Goal: Consume media (video, audio): Consume media (video, audio)

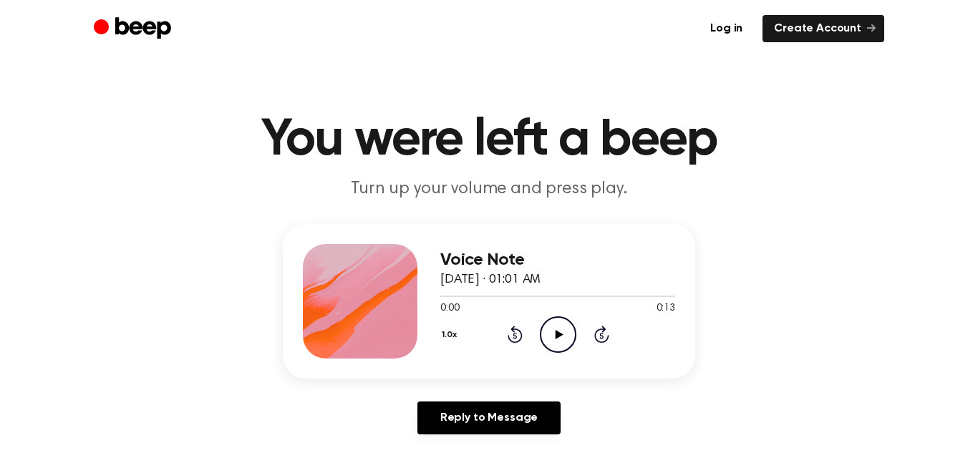
click at [545, 336] on icon "Play Audio" at bounding box center [558, 334] width 37 height 37
click at [550, 298] on div at bounding box center [557, 295] width 235 height 11
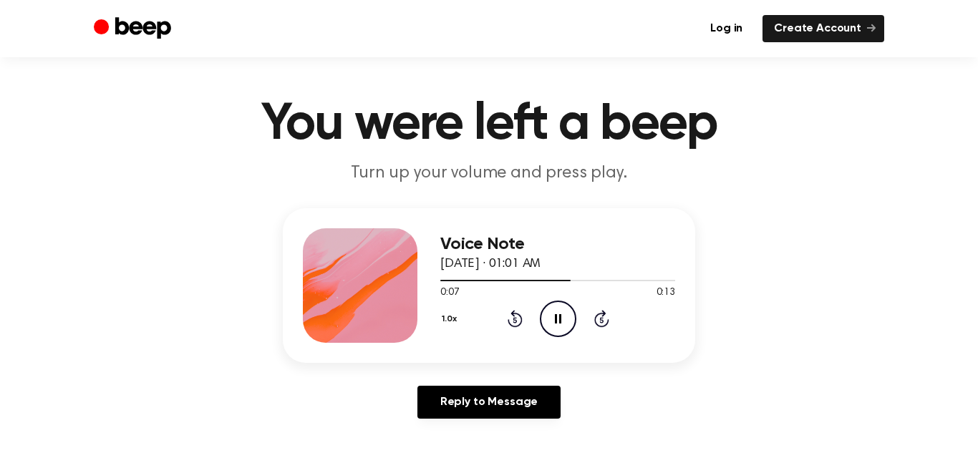
scroll to position [31, 0]
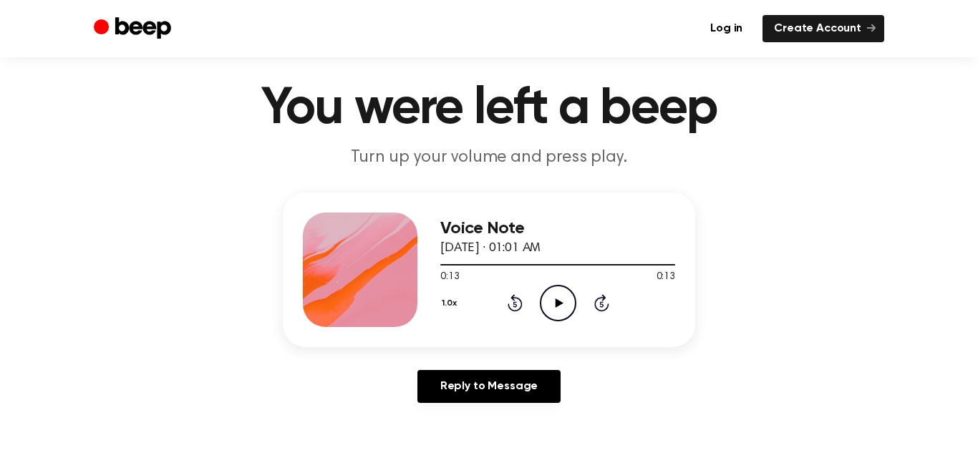
click at [557, 312] on icon "Play Audio" at bounding box center [558, 303] width 37 height 37
click at [543, 288] on icon "Pause Audio" at bounding box center [558, 303] width 37 height 37
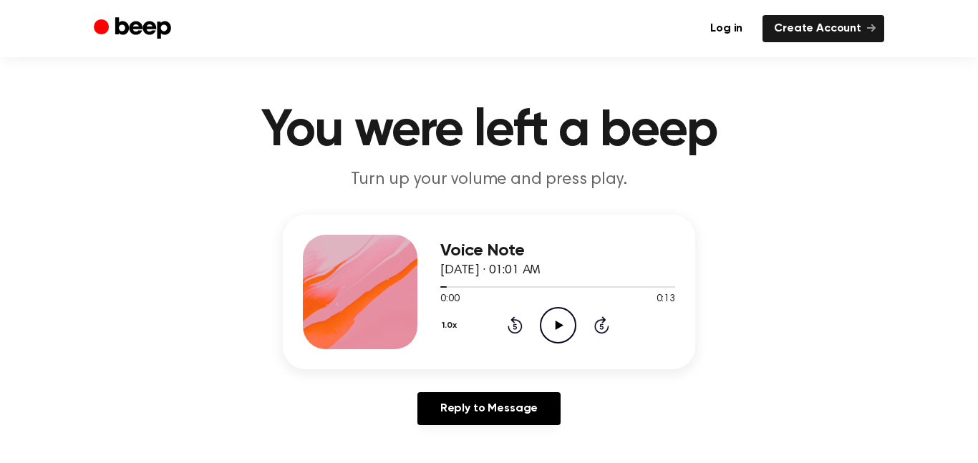
scroll to position [0, 0]
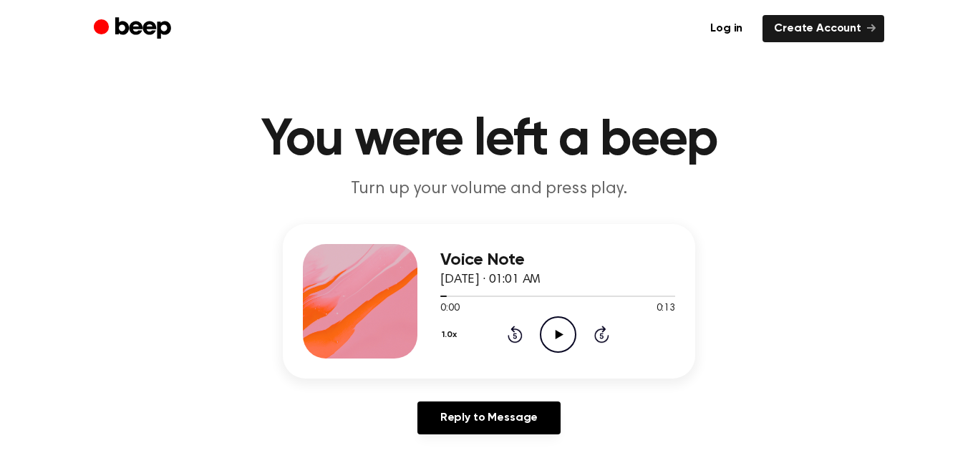
click at [561, 307] on div "0:00 0:13" at bounding box center [557, 308] width 235 height 15
click at [573, 344] on circle at bounding box center [557, 334] width 35 height 35
click at [565, 331] on icon "Pause Audio" at bounding box center [558, 334] width 37 height 37
click at [560, 322] on icon "Play Audio" at bounding box center [558, 334] width 37 height 37
click at [570, 331] on icon "Play Audio" at bounding box center [558, 334] width 37 height 37
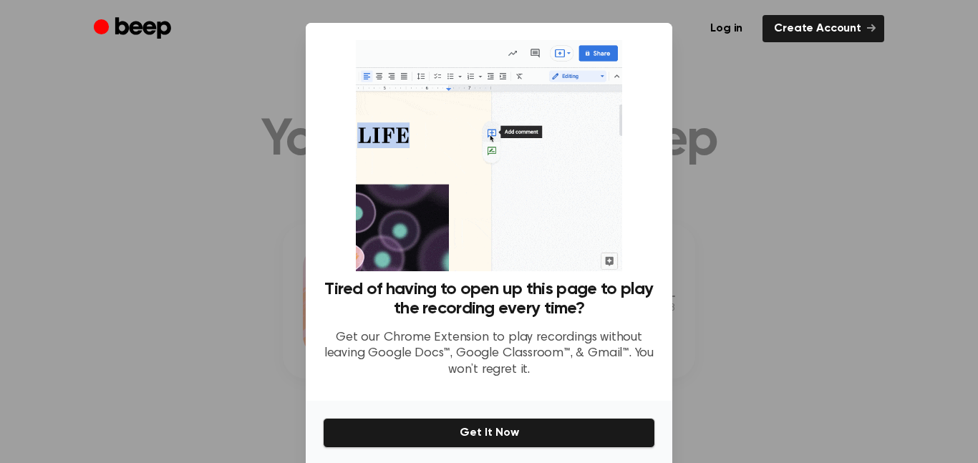
click at [686, 81] on div at bounding box center [489, 231] width 978 height 463
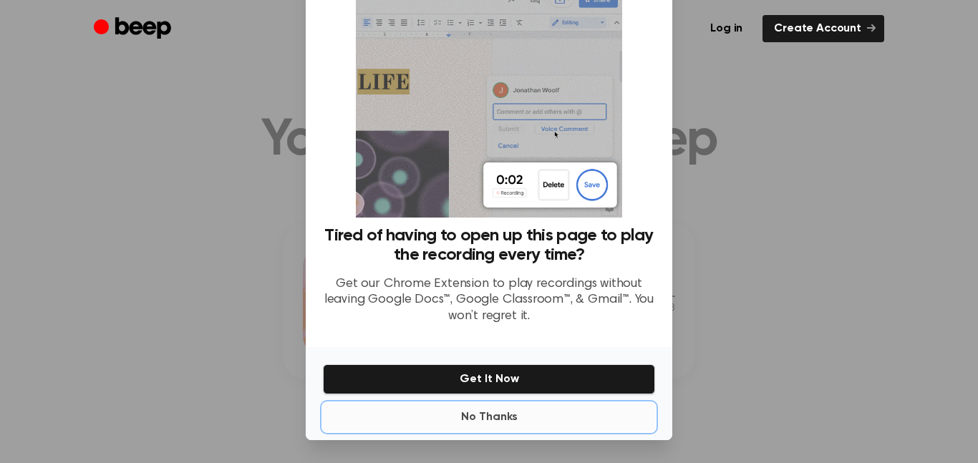
click at [502, 417] on button "No Thanks" at bounding box center [489, 417] width 332 height 29
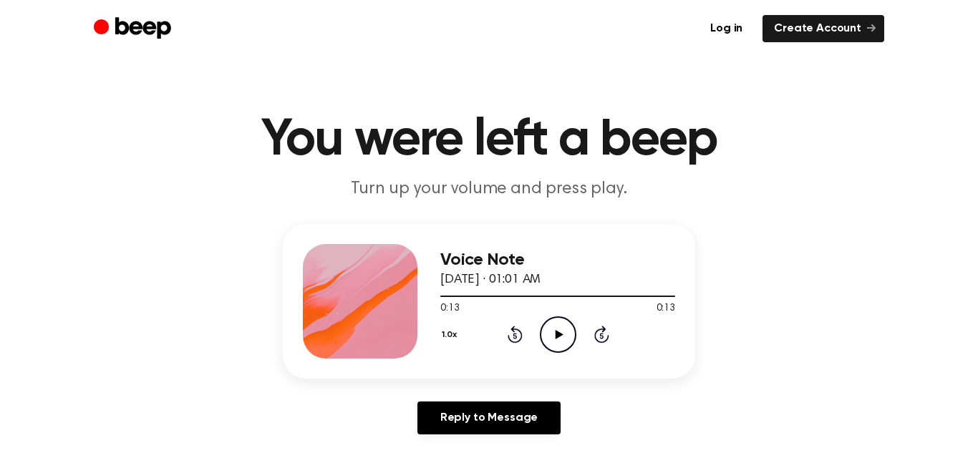
click at [550, 343] on icon "Play Audio" at bounding box center [558, 334] width 37 height 37
click at [926, 366] on div "Voice Note [DATE] · 01:01 AM 0:10 0:13 Your browser does not support the [objec…" at bounding box center [488, 335] width 943 height 222
click at [566, 359] on div "Voice Note [DATE] · 01:01 AM 0:13 0:13 Your browser does not support the [objec…" at bounding box center [489, 301] width 412 height 155
click at [570, 339] on icon "Play Audio" at bounding box center [558, 334] width 37 height 37
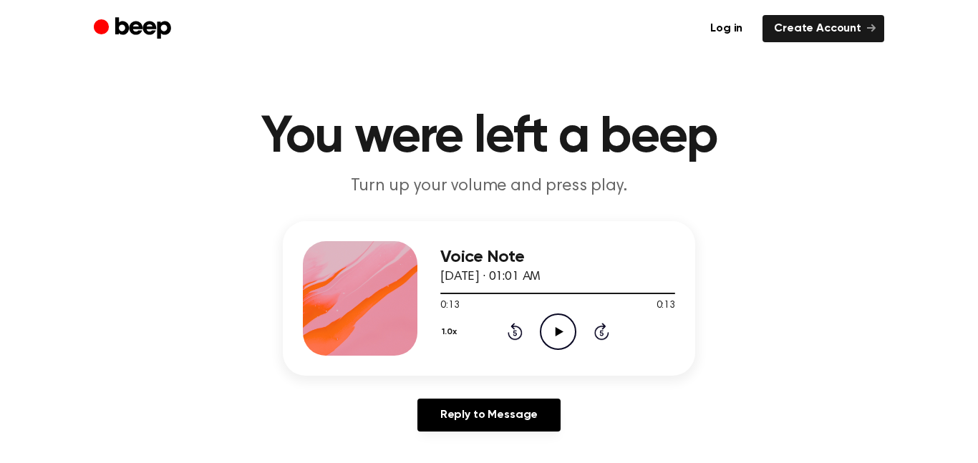
scroll to position [0, 0]
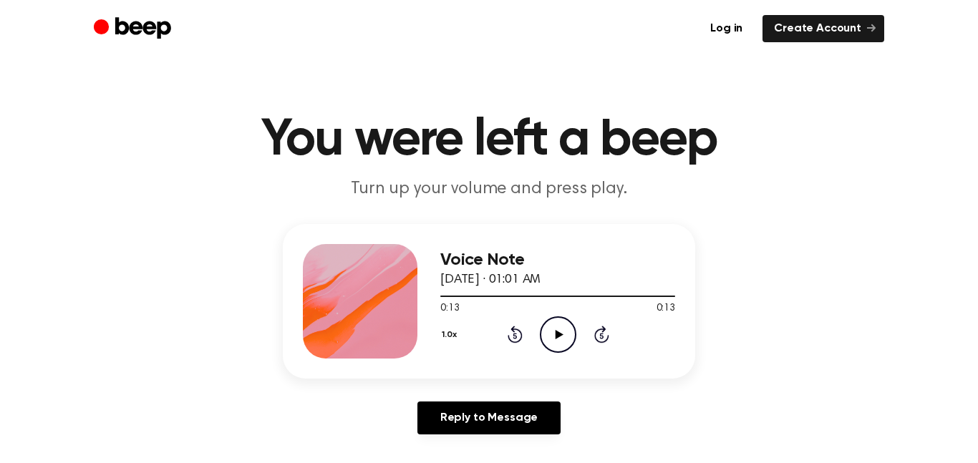
click at [932, 199] on header "You were left a beep Turn up your volume and press play." at bounding box center [488, 158] width 943 height 87
click at [563, 300] on div at bounding box center [557, 295] width 235 height 11
click at [551, 336] on icon "Play Audio" at bounding box center [558, 334] width 37 height 37
click at [558, 338] on icon "Pause Audio" at bounding box center [558, 334] width 37 height 37
click at [562, 332] on icon "Play Audio" at bounding box center [558, 334] width 37 height 37
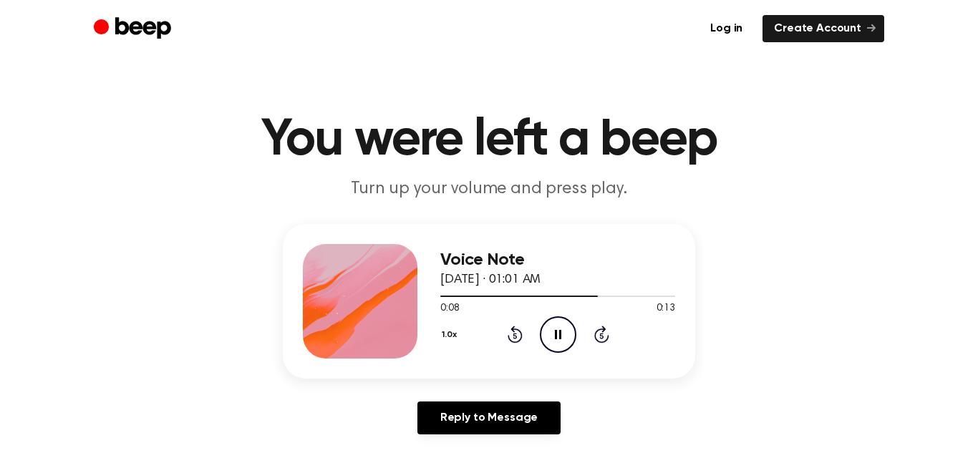
click at [550, 320] on icon "Pause Audio" at bounding box center [558, 334] width 37 height 37
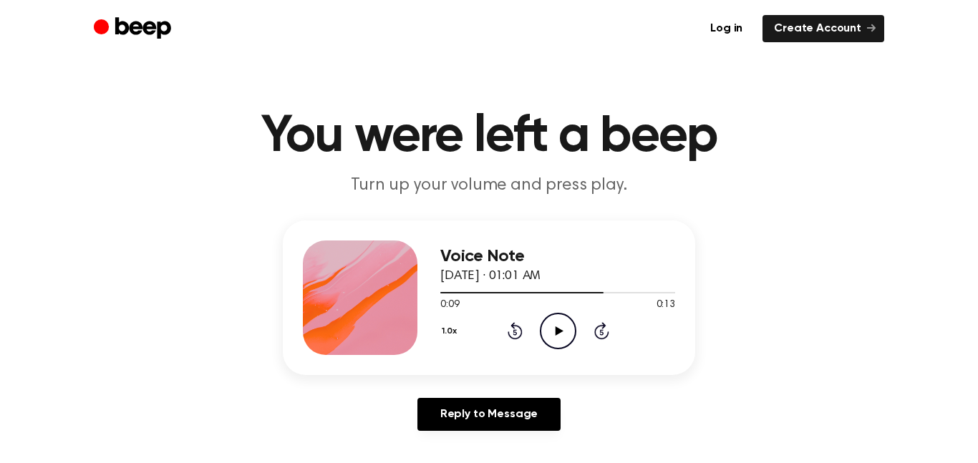
scroll to position [4, 0]
click at [560, 334] on icon "Play Audio" at bounding box center [558, 330] width 37 height 37
click at [601, 331] on icon at bounding box center [601, 332] width 4 height 6
click at [601, 332] on icon "Skip 5 seconds" at bounding box center [601, 330] width 16 height 19
click at [601, 331] on icon at bounding box center [601, 332] width 4 height 6
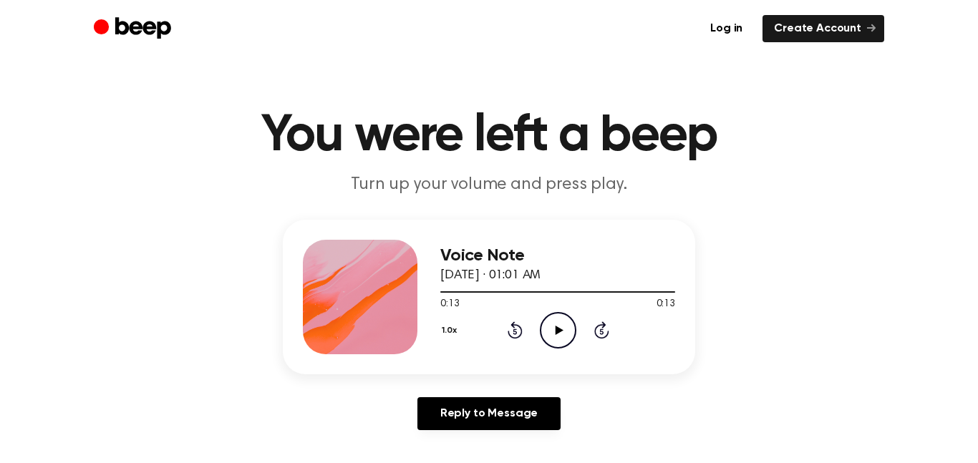
click at [549, 323] on icon "Play Audio" at bounding box center [558, 330] width 37 height 37
click at [489, 188] on p "Turn up your volume and press play." at bounding box center [489, 185] width 550 height 24
click at [580, 320] on div "1.0x Rewind 5 seconds Play Audio Skip 5 seconds" at bounding box center [557, 330] width 235 height 37
click at [581, 321] on div "1.0x Rewind 5 seconds Play Audio Skip 5 seconds" at bounding box center [557, 330] width 235 height 37
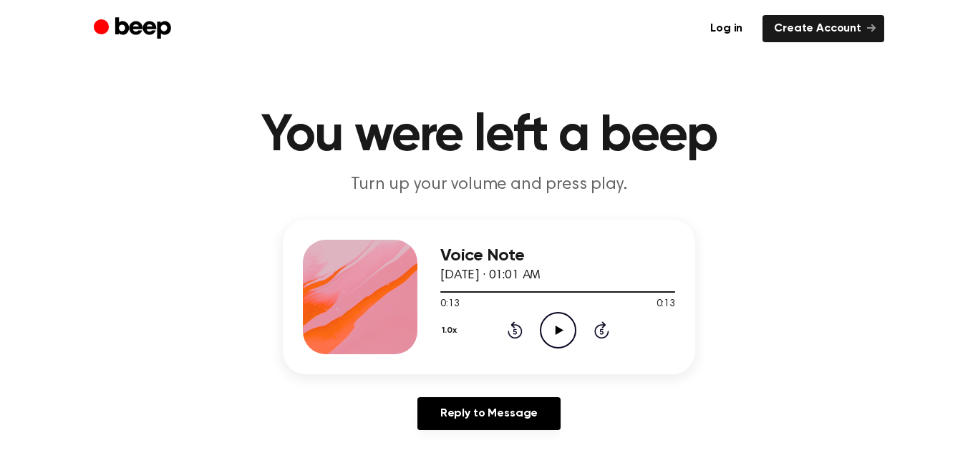
click at [572, 328] on icon "Play Audio" at bounding box center [558, 330] width 37 height 37
click at [566, 330] on icon "Pause Audio" at bounding box center [558, 330] width 37 height 37
click at [515, 331] on icon at bounding box center [515, 332] width 4 height 6
click at [561, 338] on icon "Play Audio" at bounding box center [558, 330] width 37 height 37
click at [563, 331] on icon "Pause Audio" at bounding box center [558, 330] width 37 height 37
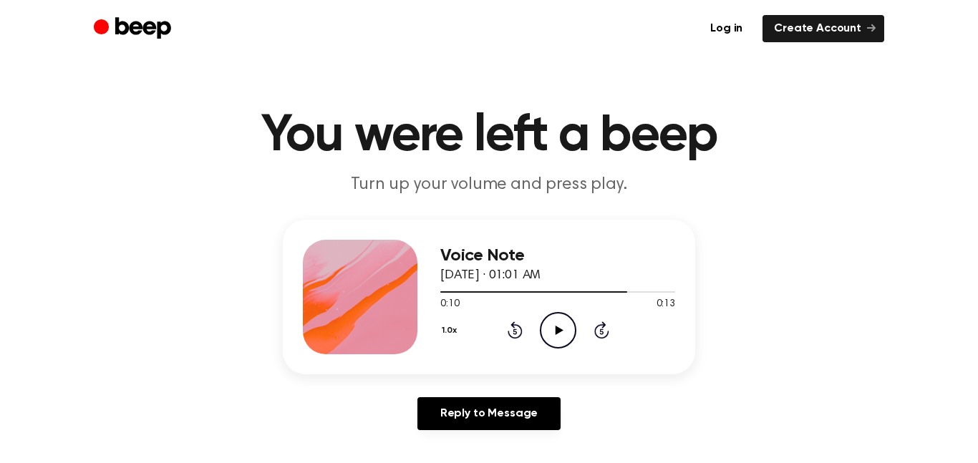
click at [559, 330] on icon at bounding box center [559, 330] width 8 height 9
click at [573, 334] on icon "Pause Audio" at bounding box center [558, 330] width 37 height 37
click at [515, 331] on icon at bounding box center [515, 332] width 4 height 6
click at [566, 294] on div at bounding box center [557, 291] width 235 height 11
click at [464, 295] on div at bounding box center [557, 291] width 235 height 11
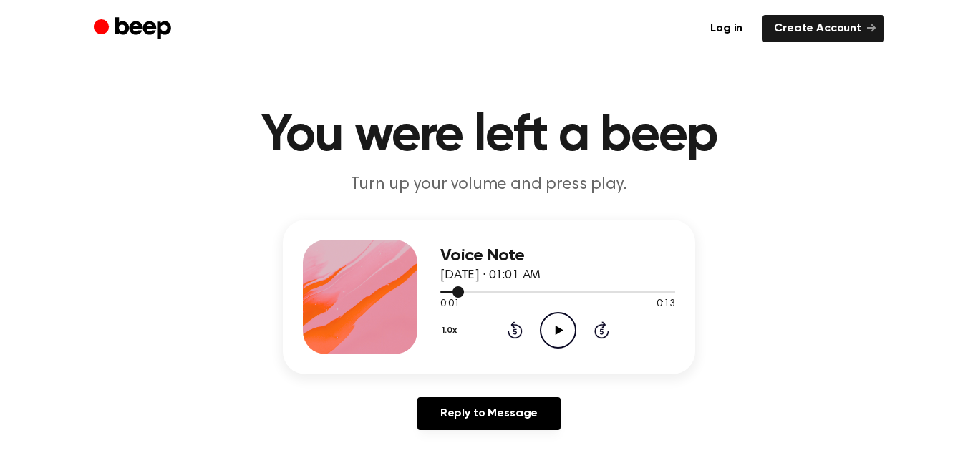
click at [445, 291] on div at bounding box center [452, 291] width 24 height 1
click at [560, 338] on icon "Play Audio" at bounding box center [558, 330] width 37 height 37
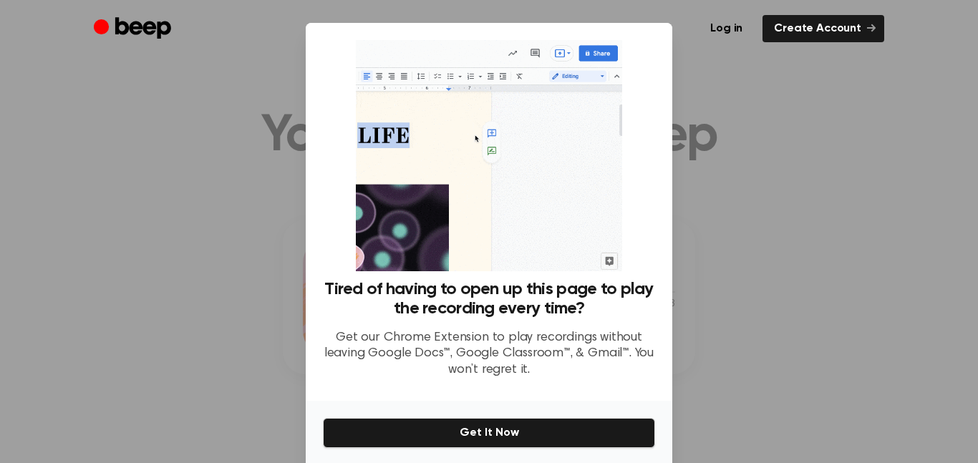
click at [254, 317] on div at bounding box center [489, 231] width 978 height 463
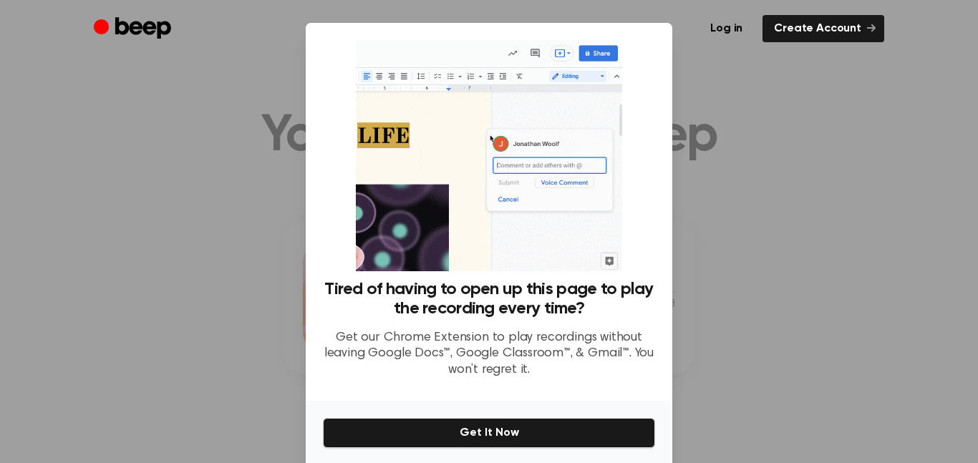
click at [747, 275] on div at bounding box center [489, 231] width 978 height 463
click at [800, 120] on div at bounding box center [489, 231] width 978 height 463
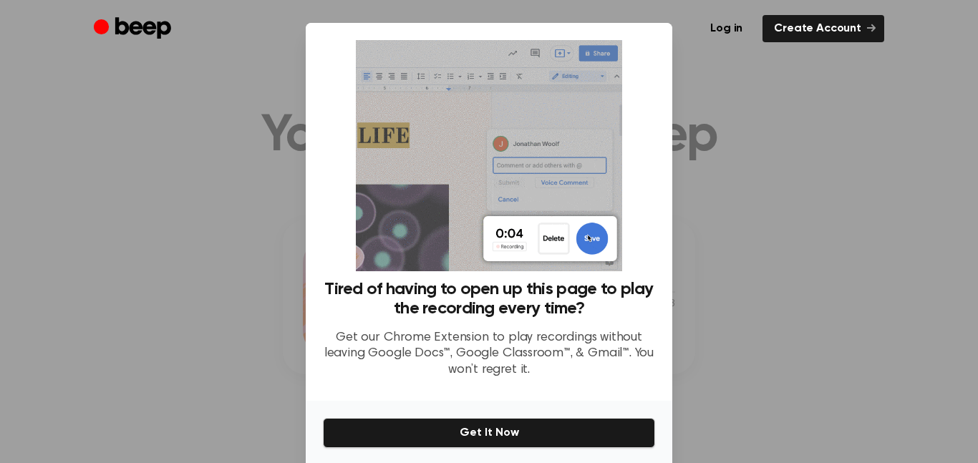
click at [193, 210] on div at bounding box center [489, 231] width 978 height 463
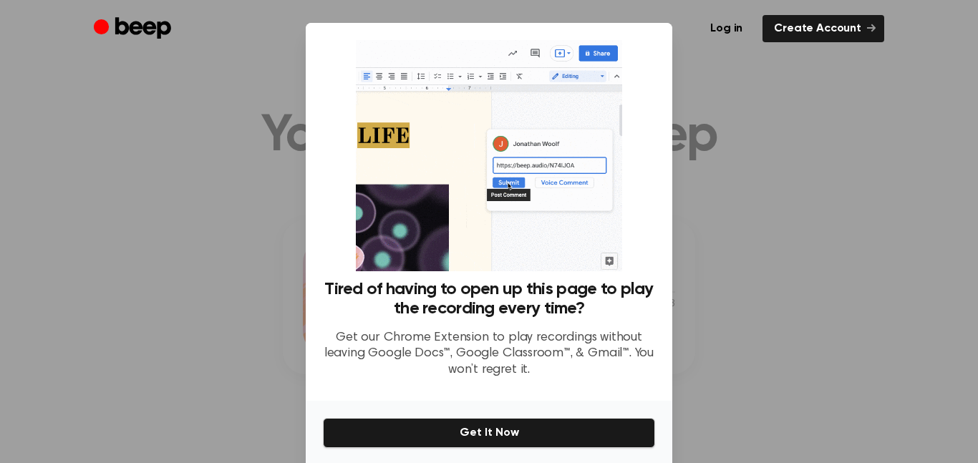
click at [113, 331] on div at bounding box center [489, 231] width 978 height 463
click at [116, 337] on div at bounding box center [489, 231] width 978 height 463
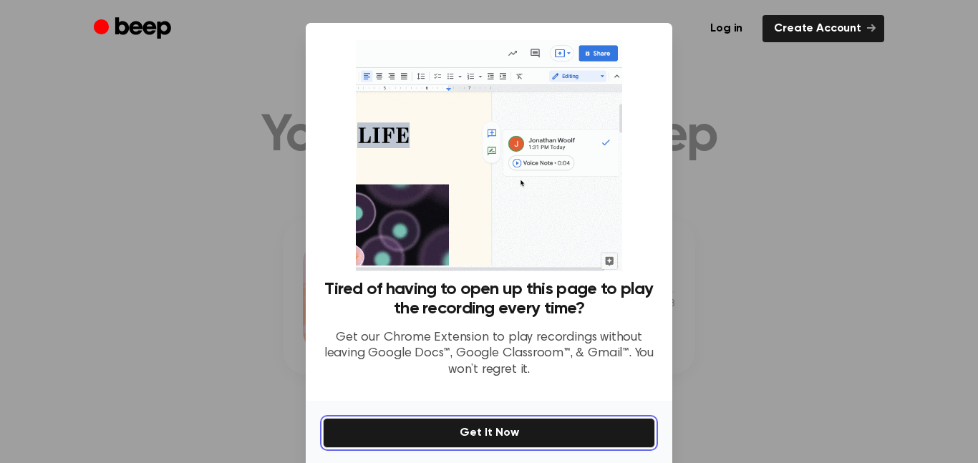
click at [515, 432] on button "Get It Now" at bounding box center [489, 433] width 332 height 30
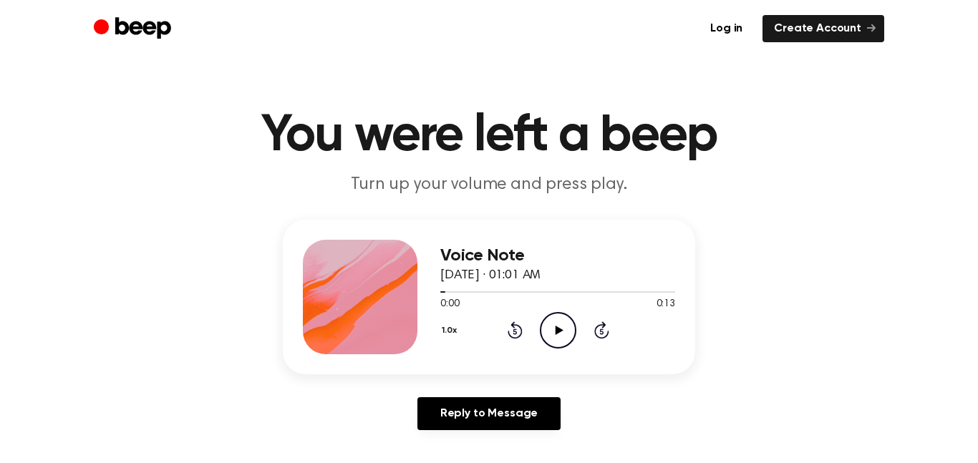
click at [564, 336] on icon "Play Audio" at bounding box center [558, 330] width 37 height 37
click at [566, 342] on icon "Pause Audio" at bounding box center [558, 330] width 37 height 37
click at [562, 338] on icon "Play Audio" at bounding box center [558, 330] width 37 height 37
click at [555, 336] on icon "Pause Audio" at bounding box center [558, 330] width 37 height 37
click at [567, 295] on span at bounding box center [570, 291] width 11 height 11
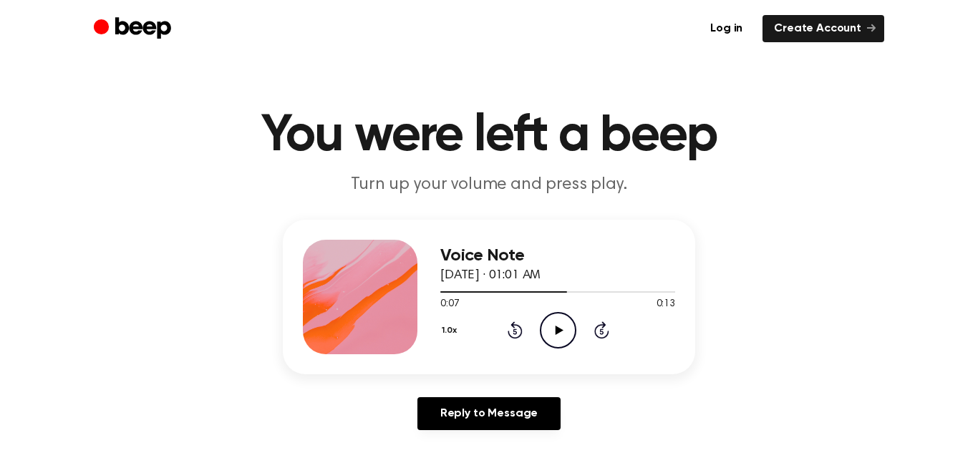
click at [585, 291] on div at bounding box center [557, 291] width 235 height 1
click at [601, 294] on div at bounding box center [557, 291] width 235 height 11
click at [478, 295] on div at bounding box center [557, 291] width 235 height 11
click at [447, 296] on div at bounding box center [557, 291] width 235 height 11
click at [560, 341] on icon "Play Audio" at bounding box center [558, 330] width 37 height 37
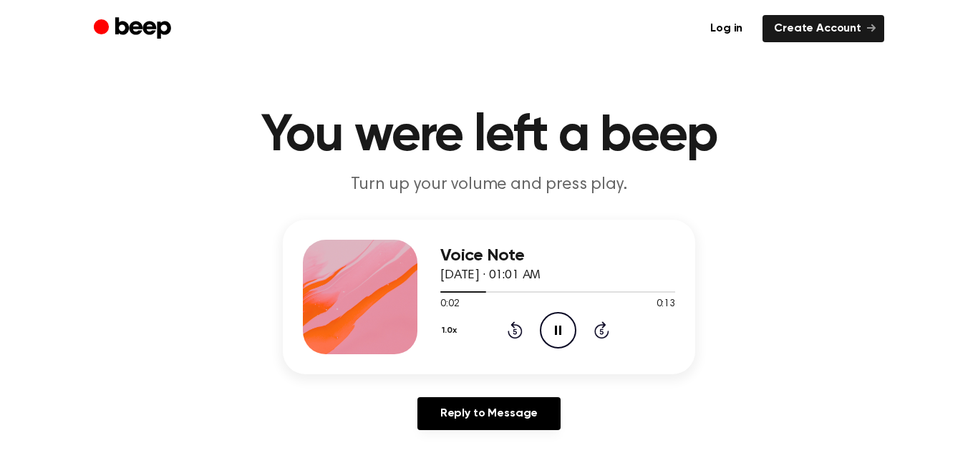
click at [890, 376] on div "Voice Note [DATE] · 01:01 AM 0:02 0:13 Your browser does not support the [objec…" at bounding box center [488, 331] width 943 height 222
click at [913, 422] on div "Voice Note [DATE] · 01:01 AM 0:03 0:13 Your browser does not support the [objec…" at bounding box center [488, 331] width 943 height 222
click at [905, 414] on div "Voice Note [DATE] · 01:01 AM 0:04 0:13 Your browser does not support the [objec…" at bounding box center [488, 331] width 943 height 222
click at [917, 397] on div "Voice Note [DATE] · 01:01 AM 0:06 0:13 Your browser does not support the [objec…" at bounding box center [488, 331] width 943 height 222
click at [885, 348] on div "Voice Note [DATE] · 01:01 AM 0:08 0:13 Your browser does not support the [objec…" at bounding box center [488, 331] width 943 height 222
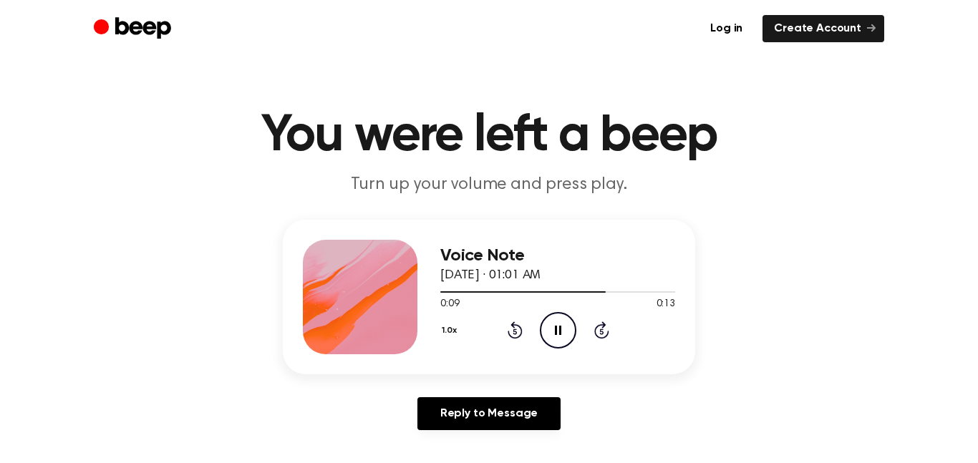
click at [901, 393] on div "Voice Note [DATE] · 01:01 AM 0:09 0:13 Your browser does not support the [objec…" at bounding box center [488, 331] width 943 height 222
click at [907, 401] on div "Voice Note [DATE] · 01:01 AM 0:09 0:13 Your browser does not support the [objec…" at bounding box center [488, 331] width 943 height 222
click at [463, 293] on div at bounding box center [557, 291] width 235 height 11
click at [449, 296] on div at bounding box center [557, 291] width 235 height 11
click at [564, 330] on icon "Pause Audio" at bounding box center [558, 330] width 37 height 37
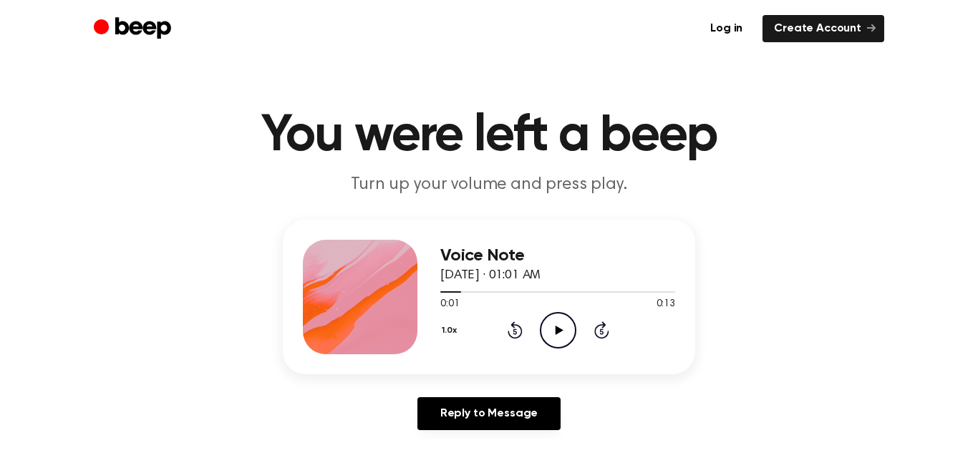
click at [560, 338] on icon "Play Audio" at bounding box center [558, 330] width 37 height 37
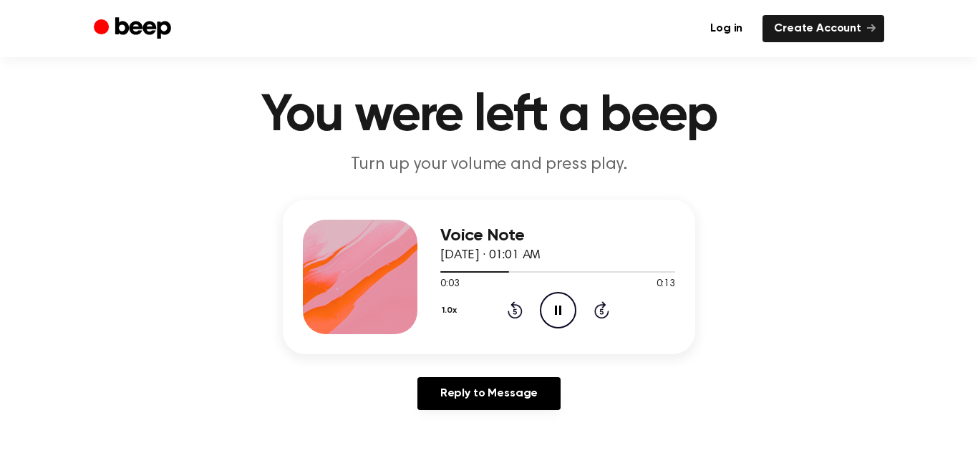
scroll to position [26, 0]
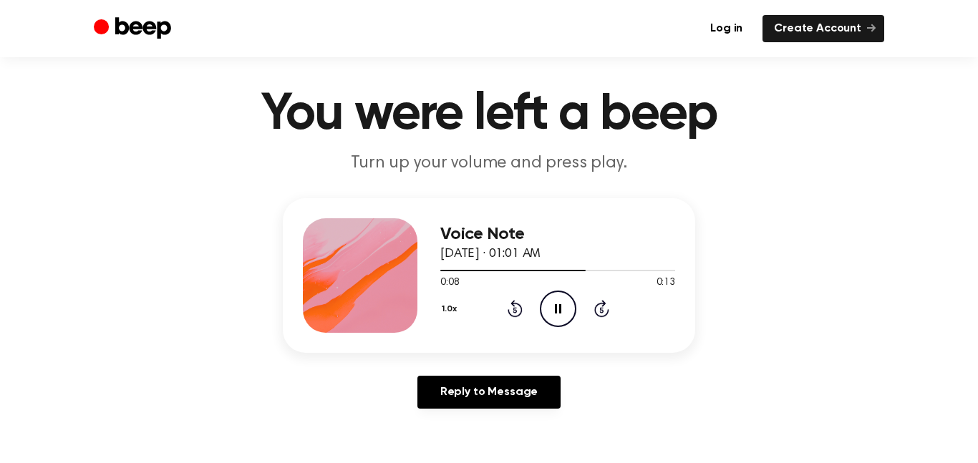
click at [952, 417] on div "Voice Note [DATE] · 01:01 AM 0:08 0:13 Your browser does not support the [objec…" at bounding box center [488, 309] width 943 height 222
click at [938, 408] on div "Voice Note [DATE] · 01:01 AM 0:09 0:13 Your browser does not support the [objec…" at bounding box center [488, 309] width 943 height 222
click at [223, 379] on div "Voice Note [DATE] · 01:01 AM 0:13 0:13 Your browser does not support the [objec…" at bounding box center [488, 309] width 943 height 222
click at [564, 319] on icon "Play Audio" at bounding box center [558, 309] width 37 height 37
click at [566, 305] on icon "Pause Audio" at bounding box center [558, 309] width 37 height 37
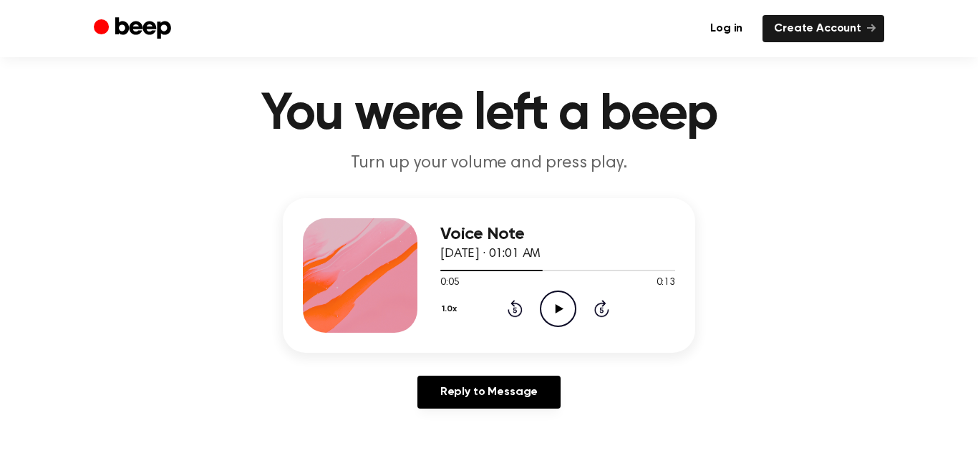
click at [559, 309] on icon at bounding box center [559, 308] width 8 height 9
click at [555, 315] on icon "Pause Audio" at bounding box center [558, 309] width 37 height 37
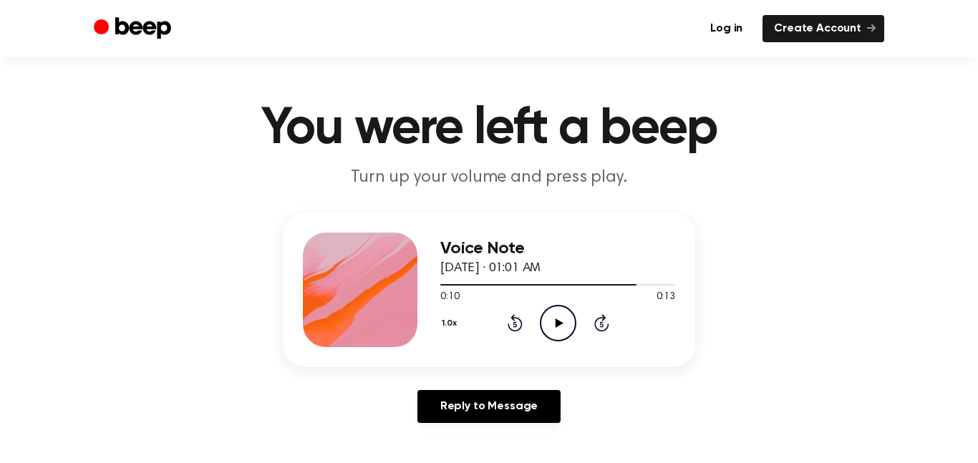
scroll to position [9, 0]
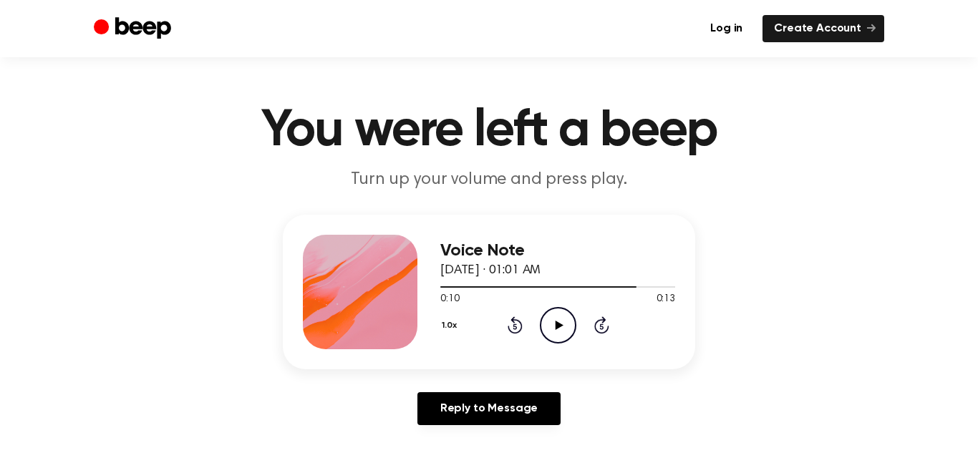
click at [565, 317] on icon "Play Audio" at bounding box center [558, 325] width 37 height 37
click at [567, 316] on icon "Play Audio" at bounding box center [558, 325] width 37 height 37
click at [564, 319] on icon "Pause Audio" at bounding box center [558, 325] width 37 height 37
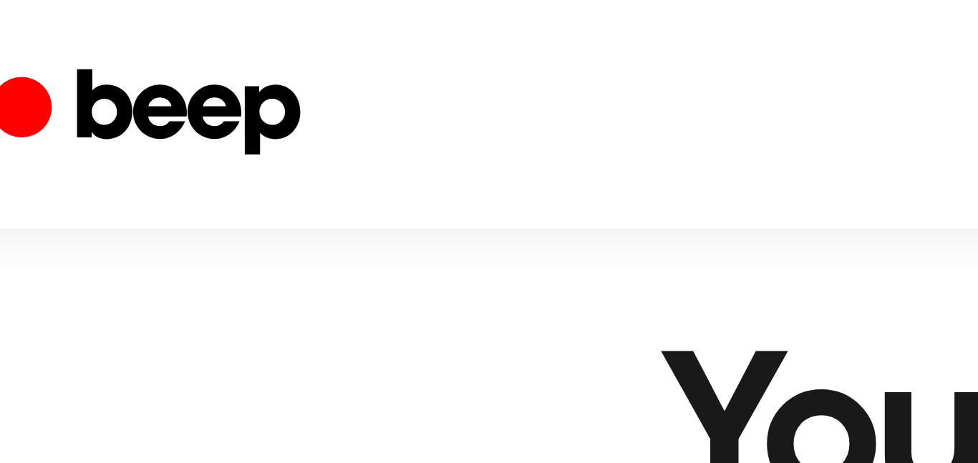
scroll to position [26, 0]
